Goal: Entertainment & Leisure: Consume media (video, audio)

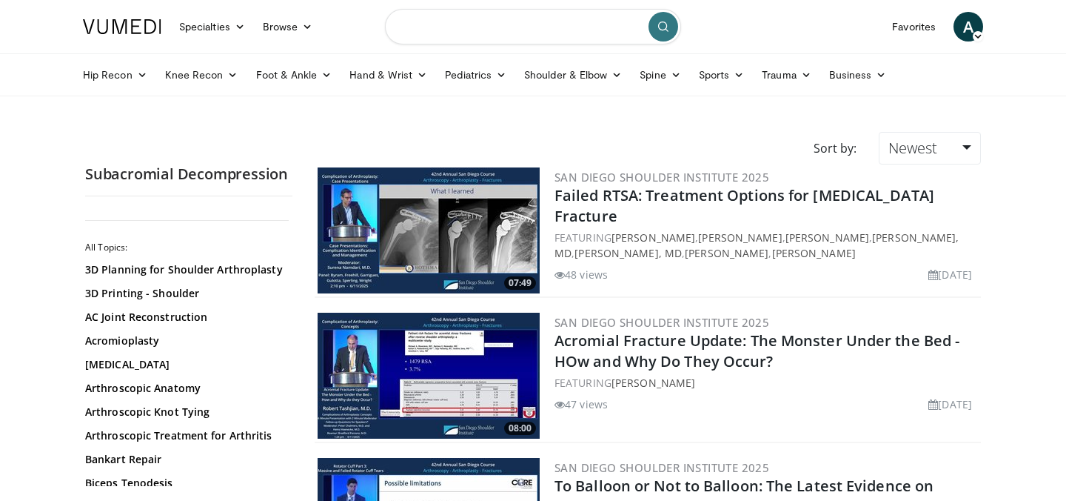
click at [473, 14] on input "Search topics, interventions" at bounding box center [533, 27] width 296 height 36
type input "**********"
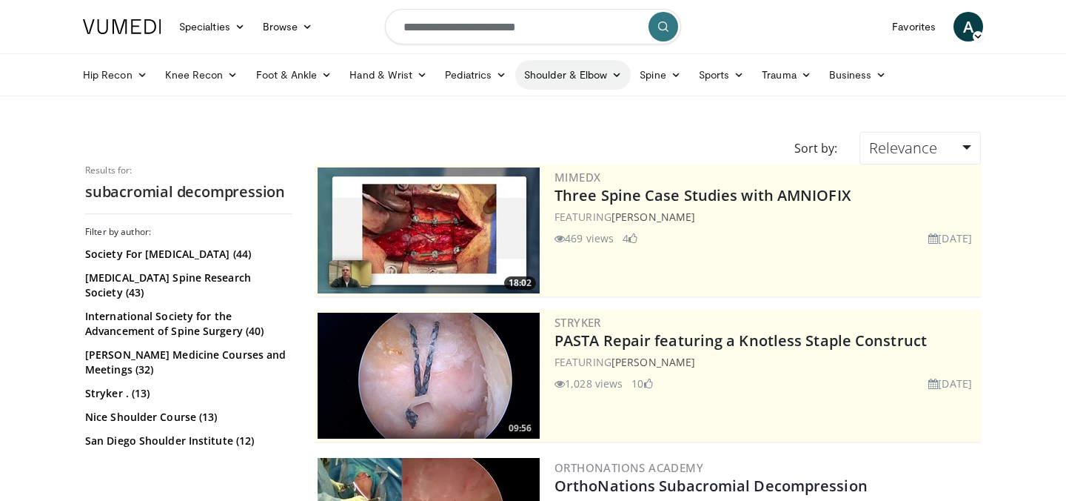
click at [602, 72] on link "Shoulder & Elbow" at bounding box center [573, 75] width 116 height 30
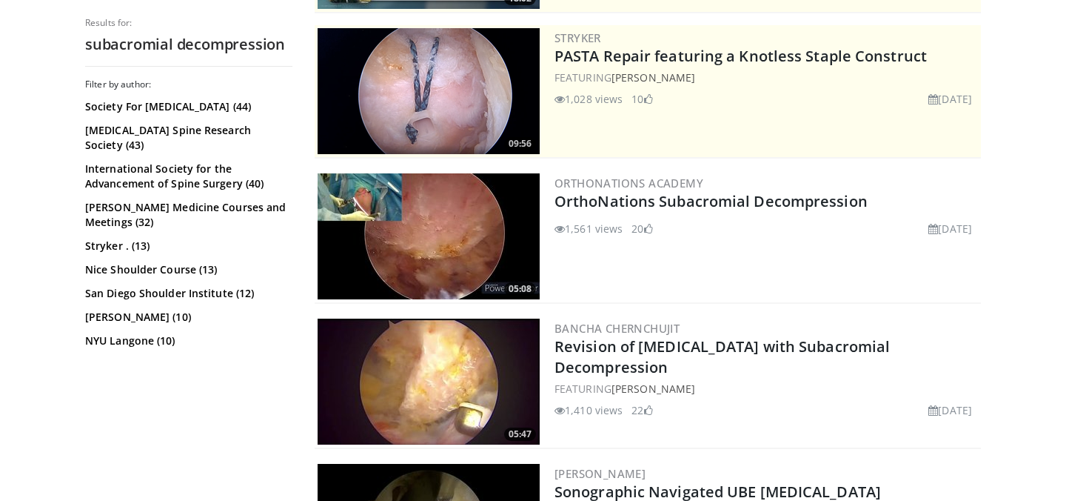
scroll to position [333, 0]
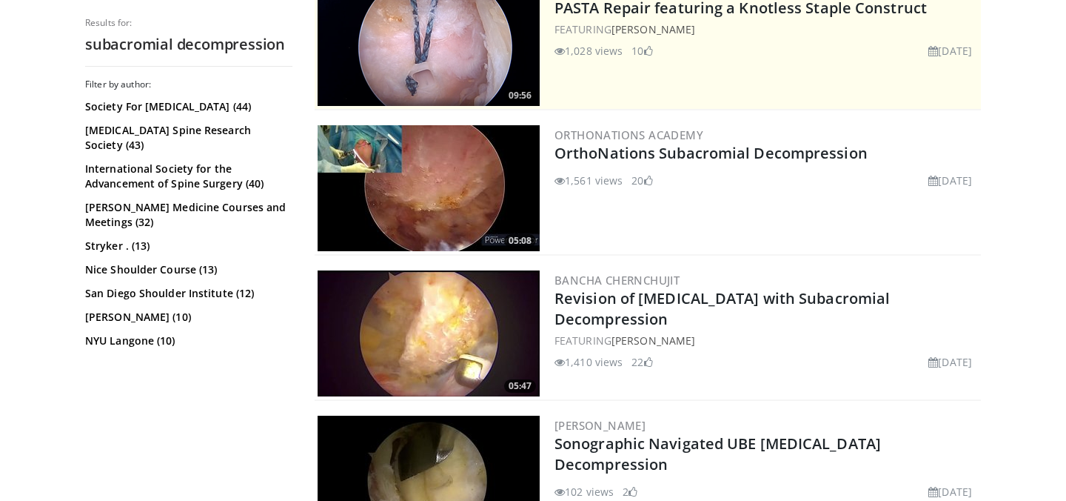
click at [501, 167] on img at bounding box center [429, 188] width 222 height 126
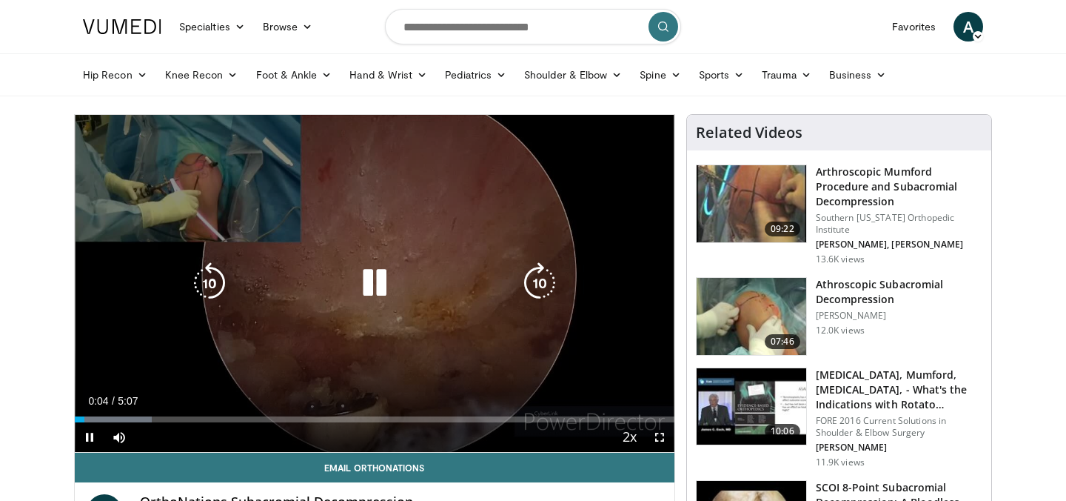
click at [381, 281] on icon "Video Player" at bounding box center [374, 282] width 41 height 41
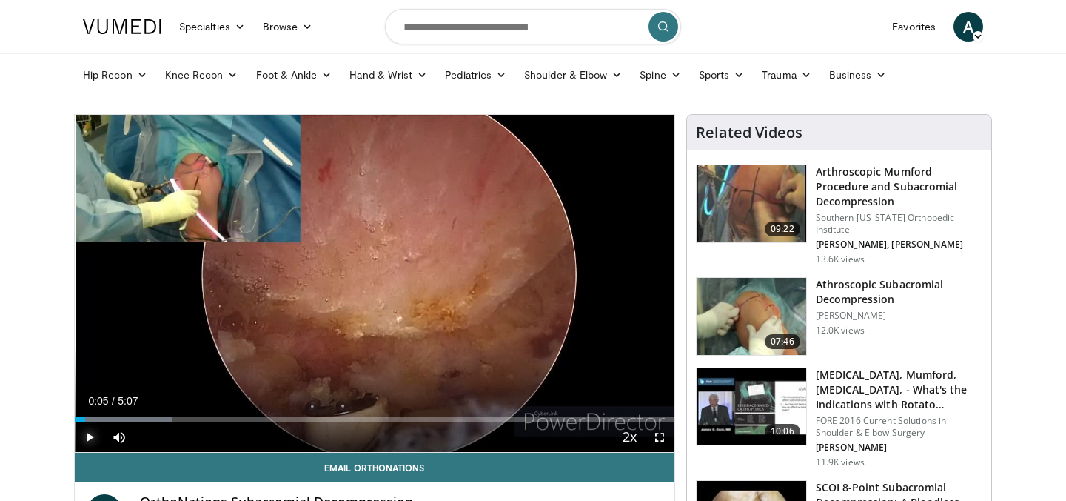
click at [86, 432] on span "Video Player" at bounding box center [90, 437] width 30 height 30
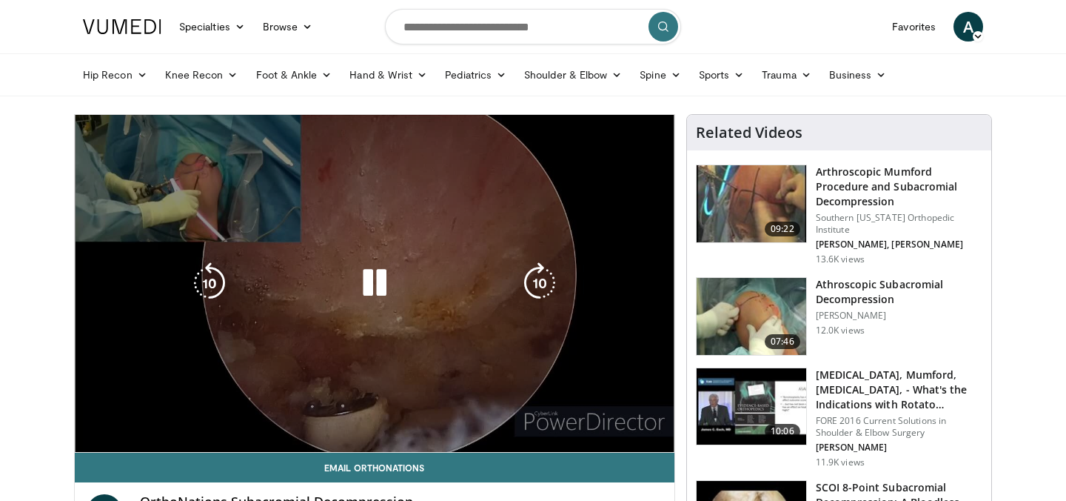
click at [90, 438] on span "Video Player" at bounding box center [90, 437] width 30 height 30
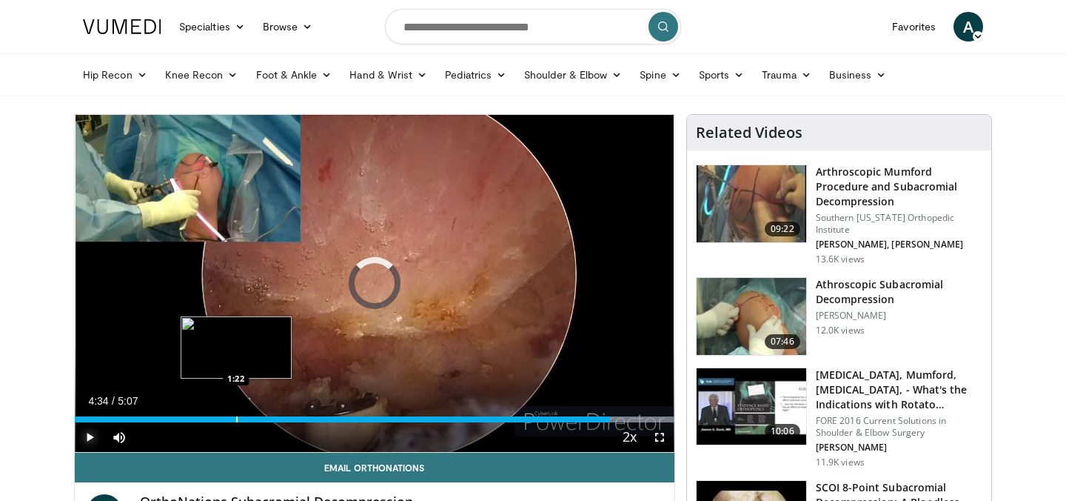
click at [236, 412] on div "Loaded : 100.00% 4:34 1:22" at bounding box center [375, 415] width 600 height 14
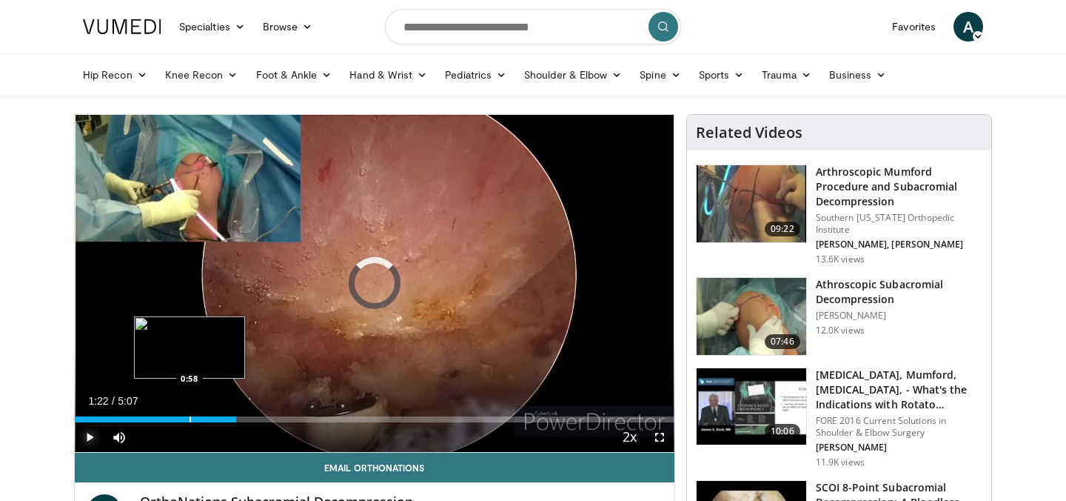
click at [189, 413] on div "Loaded : 19.56% 1:22 0:58" at bounding box center [375, 415] width 600 height 14
